Goal: Information Seeking & Learning: Learn about a topic

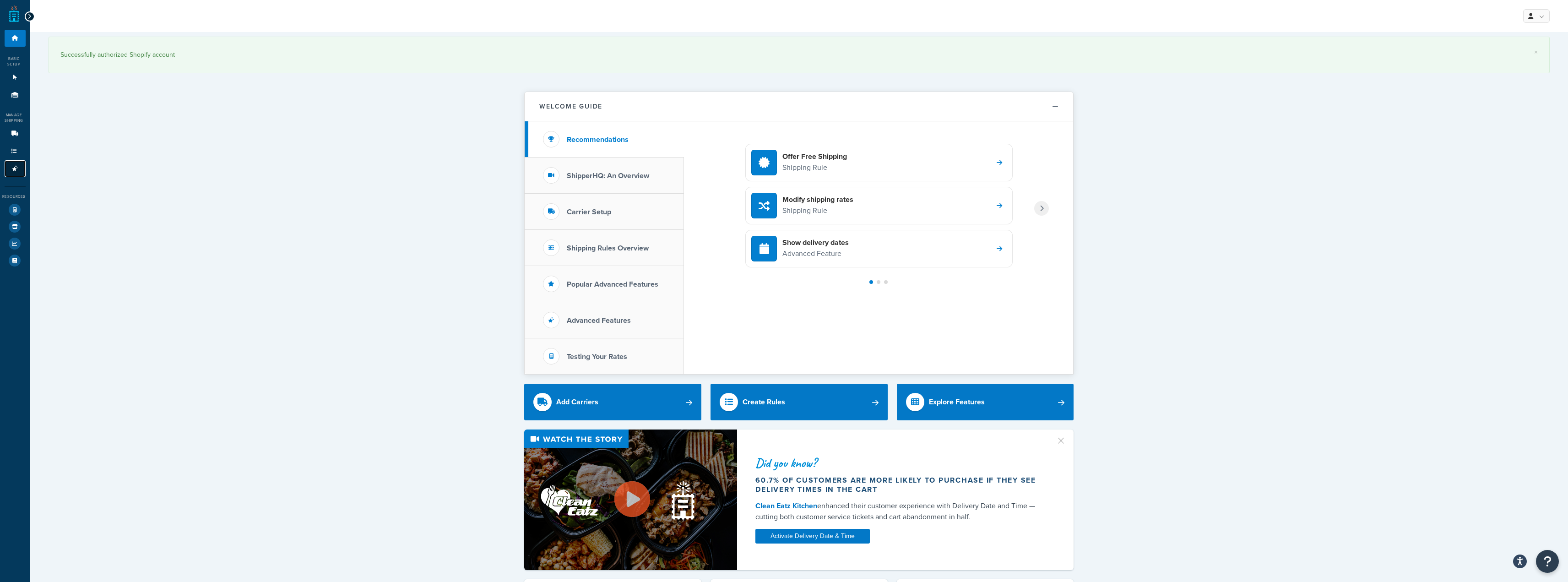
click at [15, 168] on icon at bounding box center [15, 168] width 9 height 6
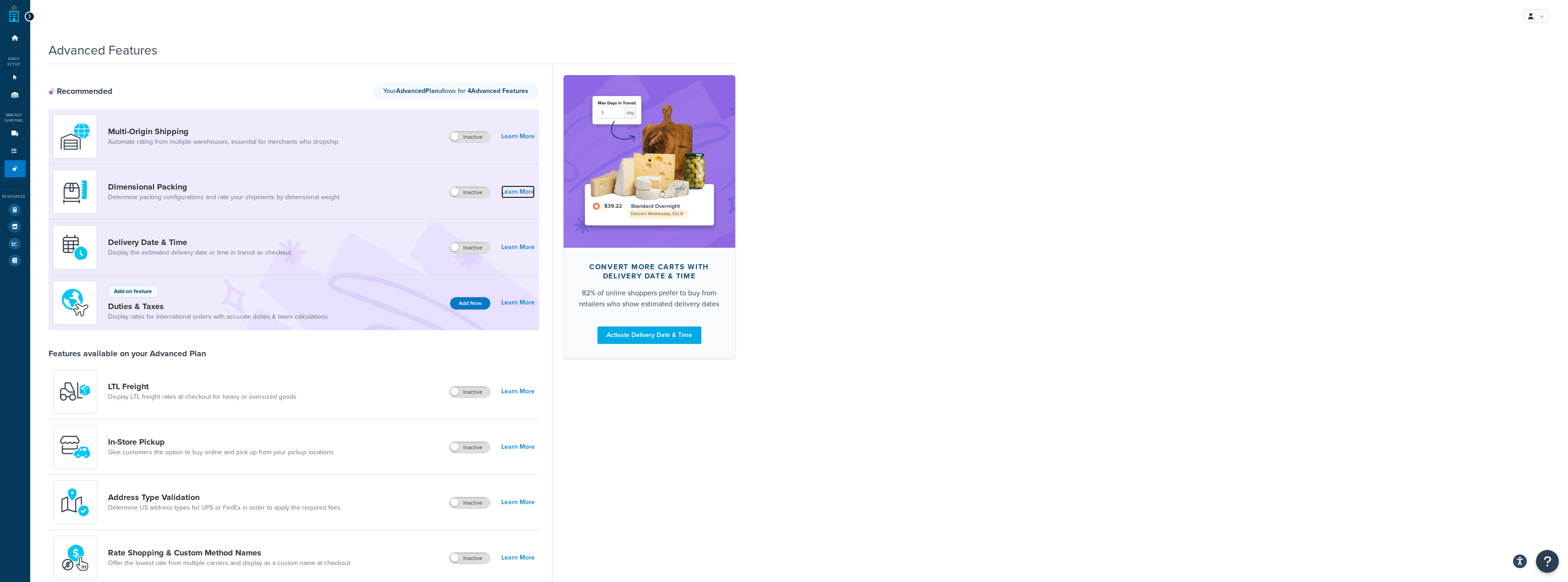
click at [506, 189] on link "Learn More" at bounding box center [518, 191] width 34 height 13
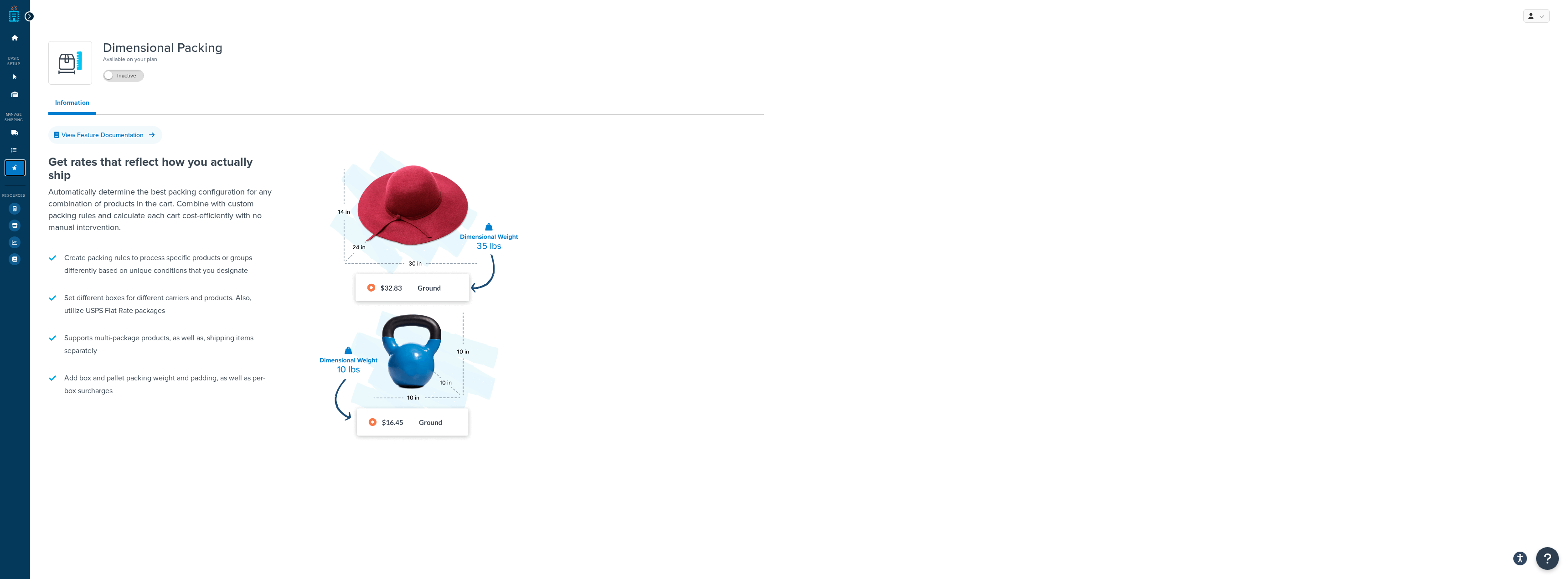
click at [8, 170] on link "Advanced Features 0" at bounding box center [15, 168] width 21 height 17
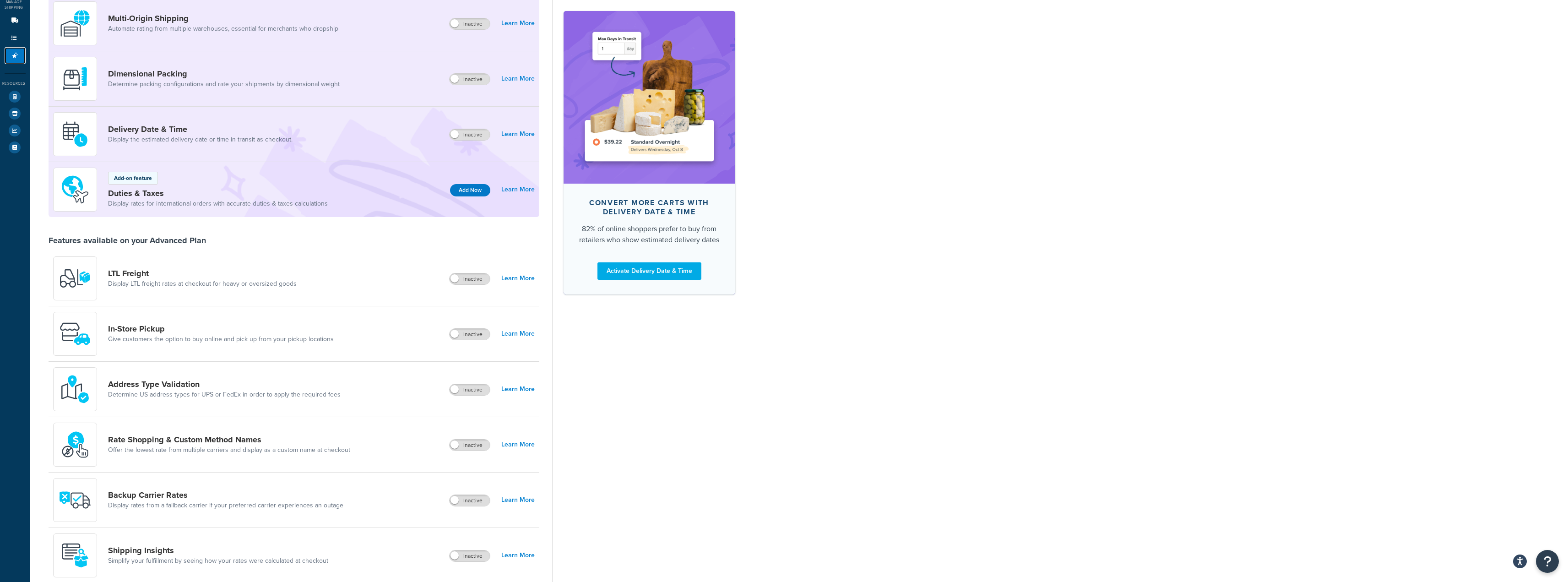
scroll to position [92, 0]
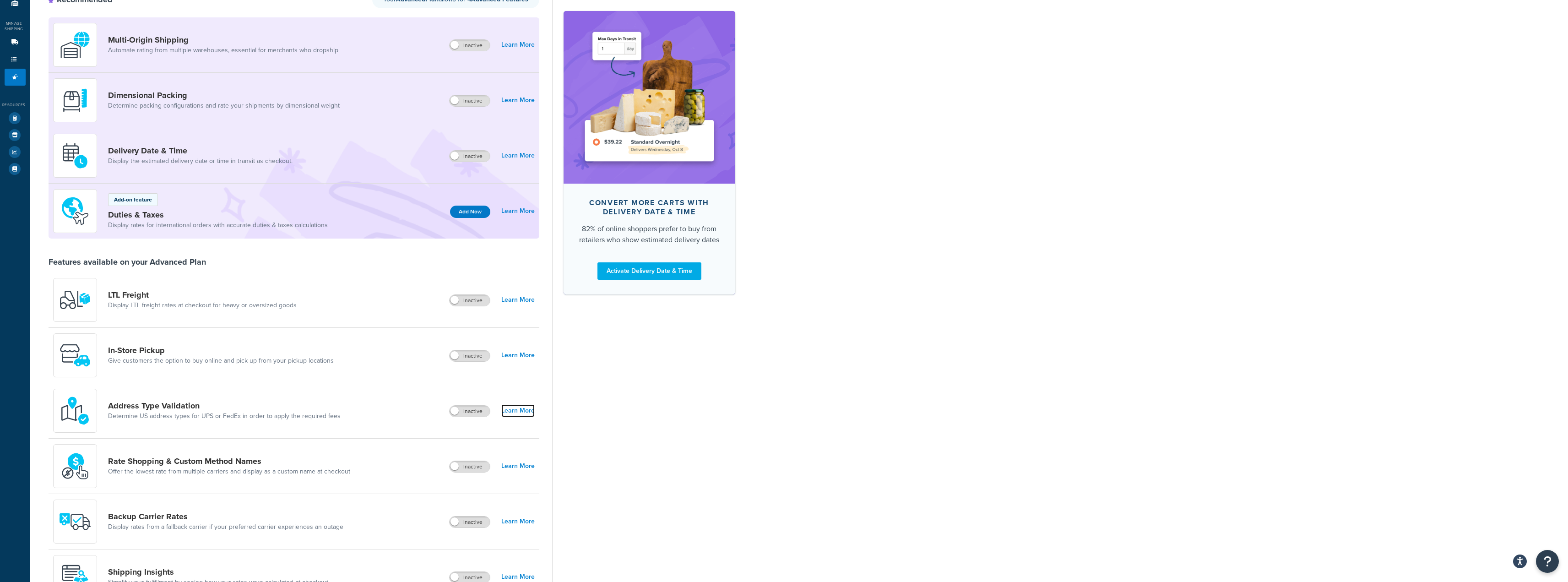
click at [518, 409] on link "Learn More" at bounding box center [518, 410] width 34 height 13
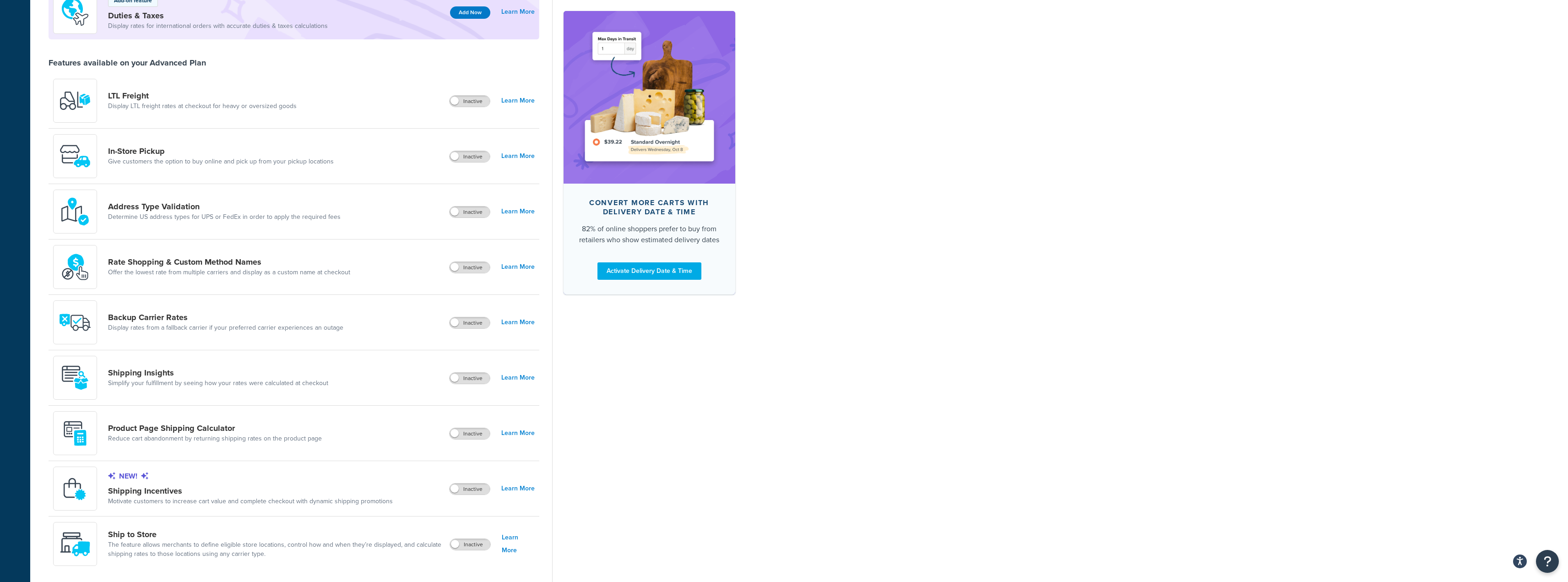
scroll to position [320, 0]
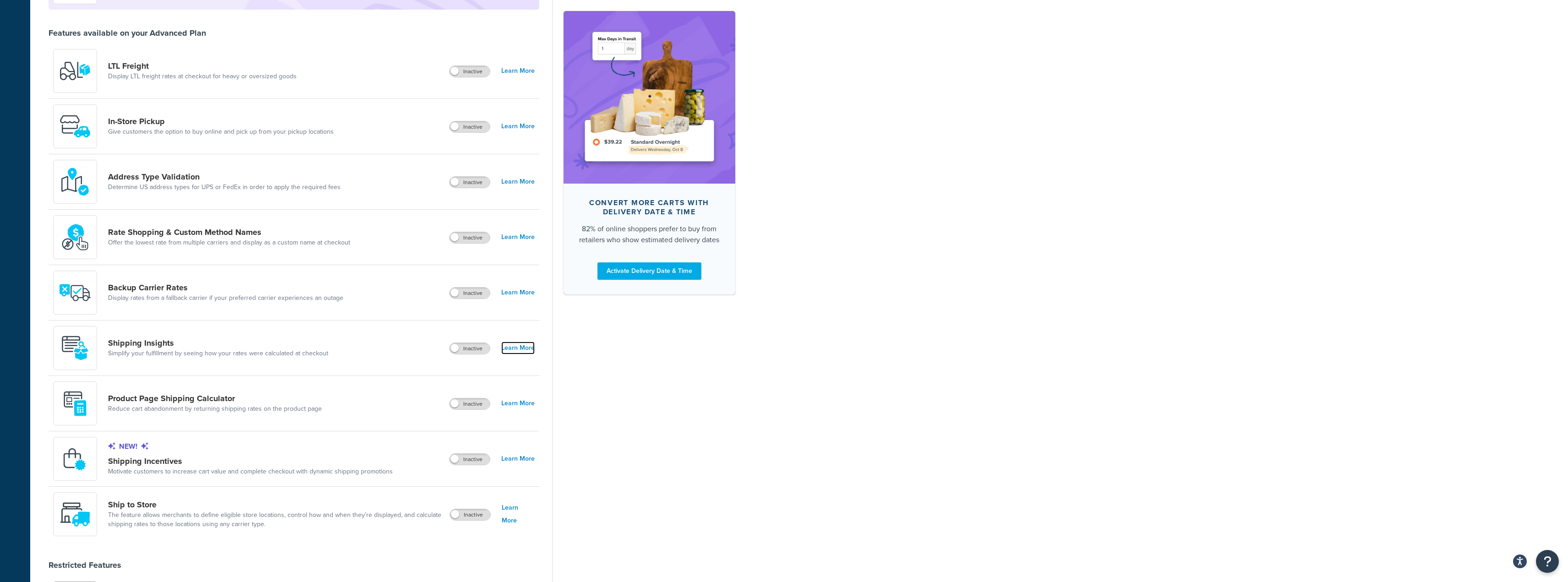
click at [524, 349] on link "Learn More" at bounding box center [518, 348] width 34 height 13
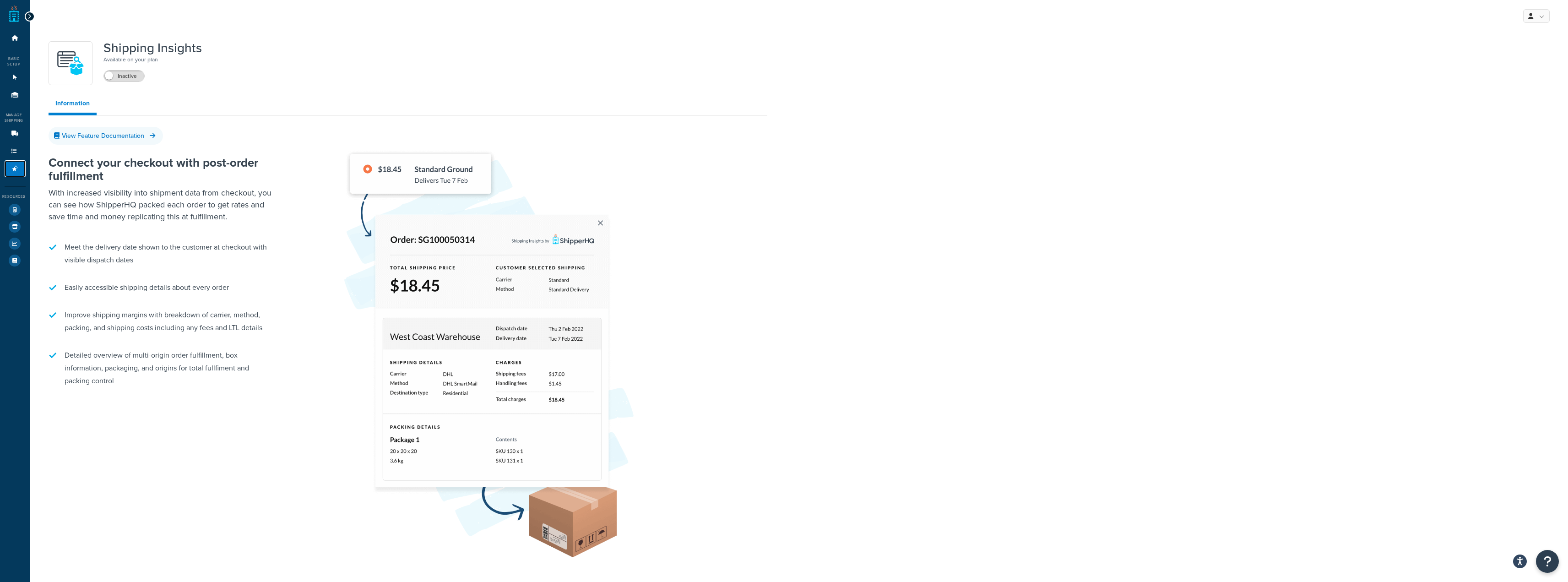
click at [10, 175] on link "Advanced Features 0" at bounding box center [15, 169] width 21 height 17
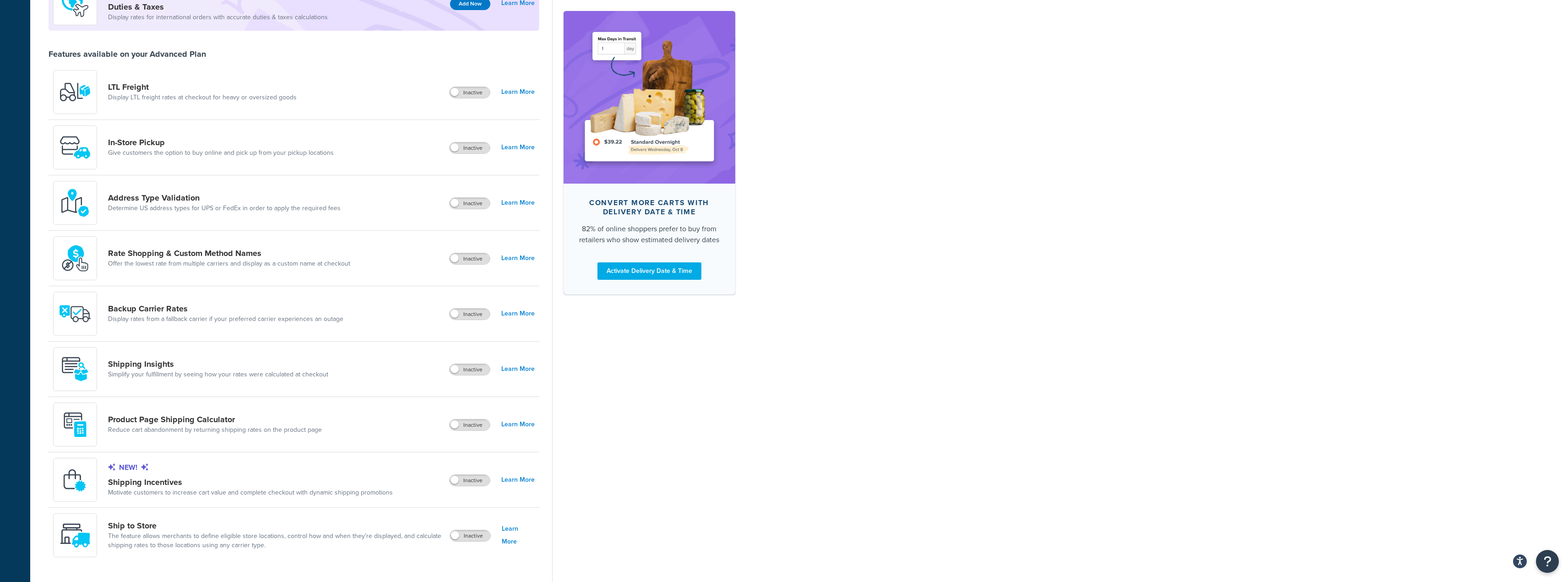
scroll to position [232, 0]
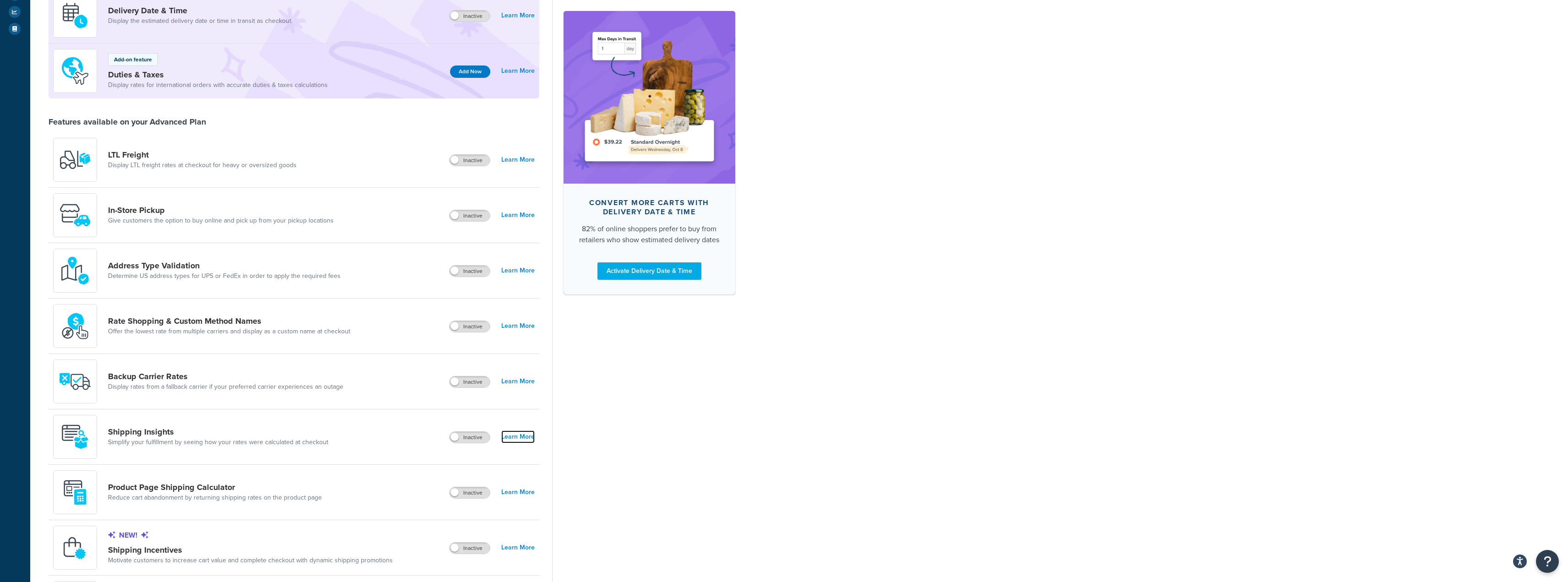
click at [512, 435] on link "Learn More" at bounding box center [518, 437] width 34 height 13
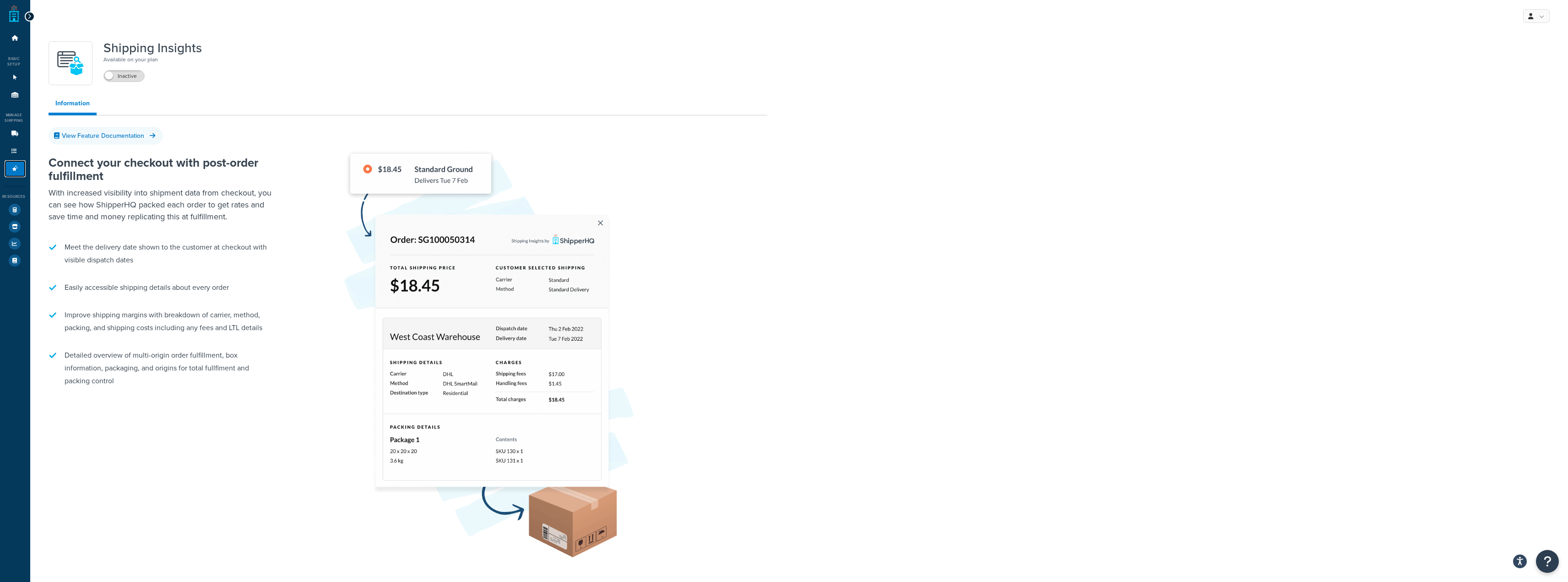
click at [7, 169] on link "Advanced Features 0" at bounding box center [15, 169] width 21 height 17
